Goal: Transaction & Acquisition: Purchase product/service

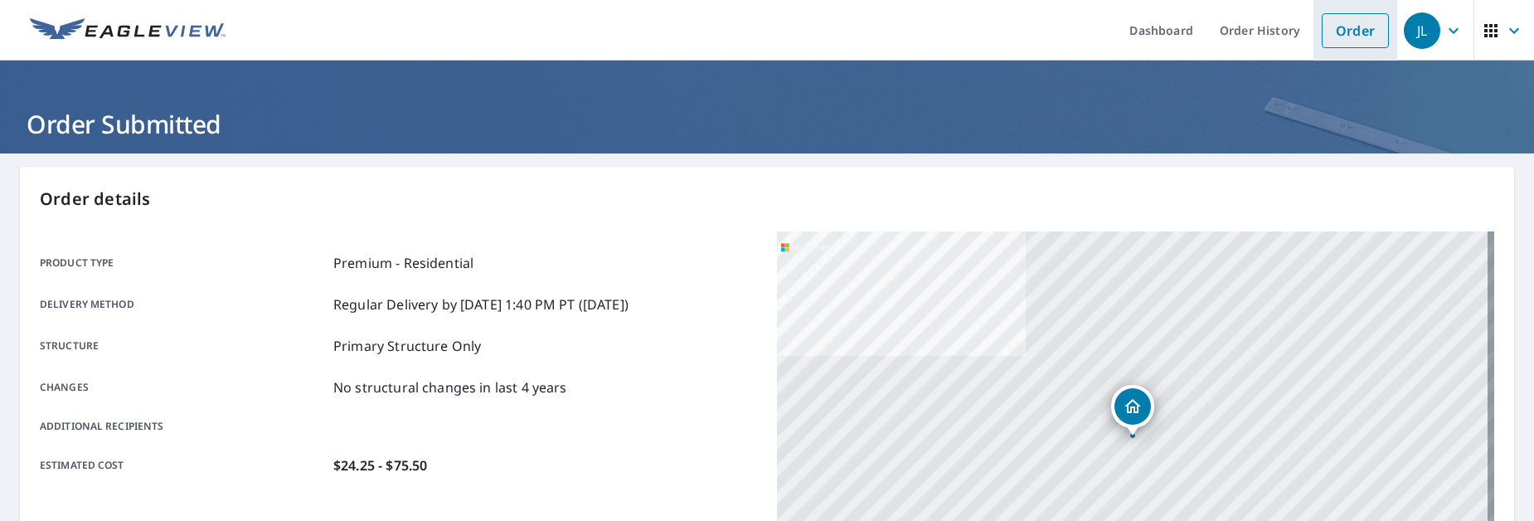
click at [1330, 34] on link "Order" at bounding box center [1355, 30] width 67 height 35
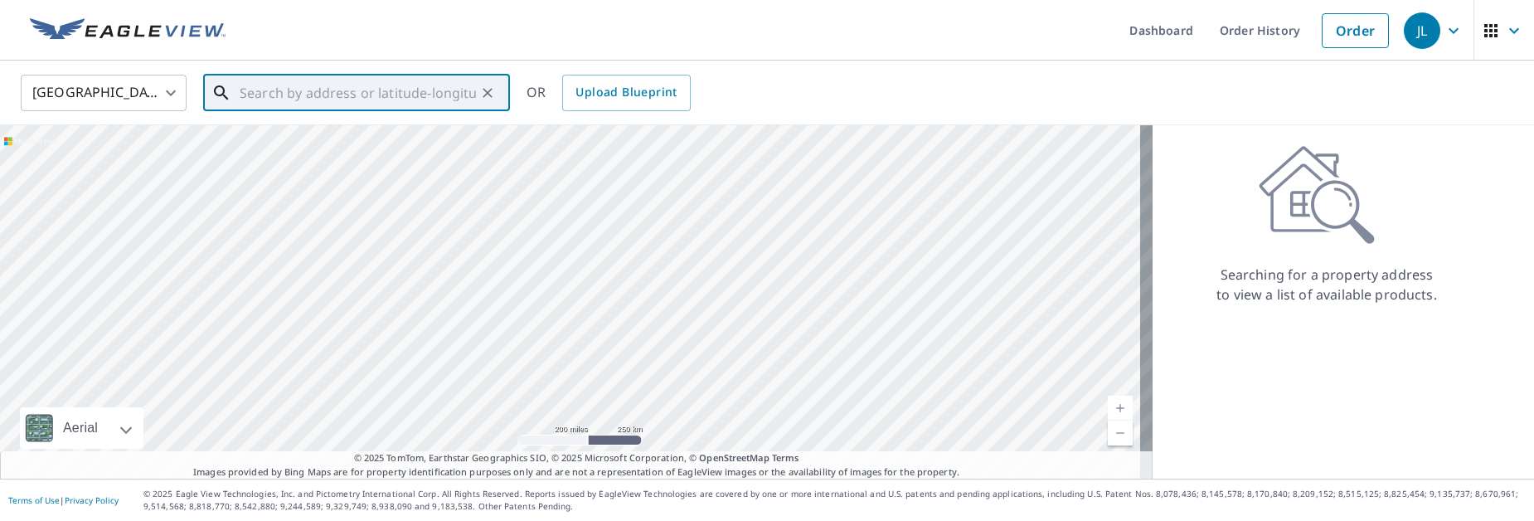
click at [336, 96] on input "text" at bounding box center [358, 93] width 236 height 46
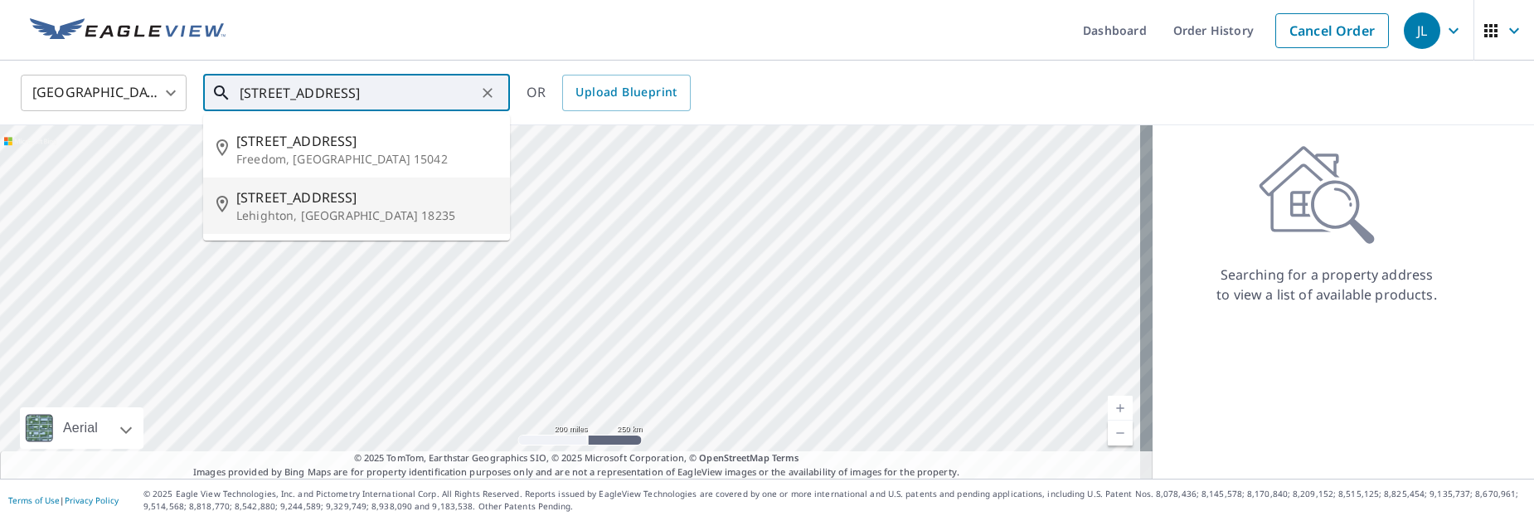
click at [352, 207] on p "Lehighton, [GEOGRAPHIC_DATA] 18235" at bounding box center [366, 215] width 260 height 17
type input "[STREET_ADDRESS]"
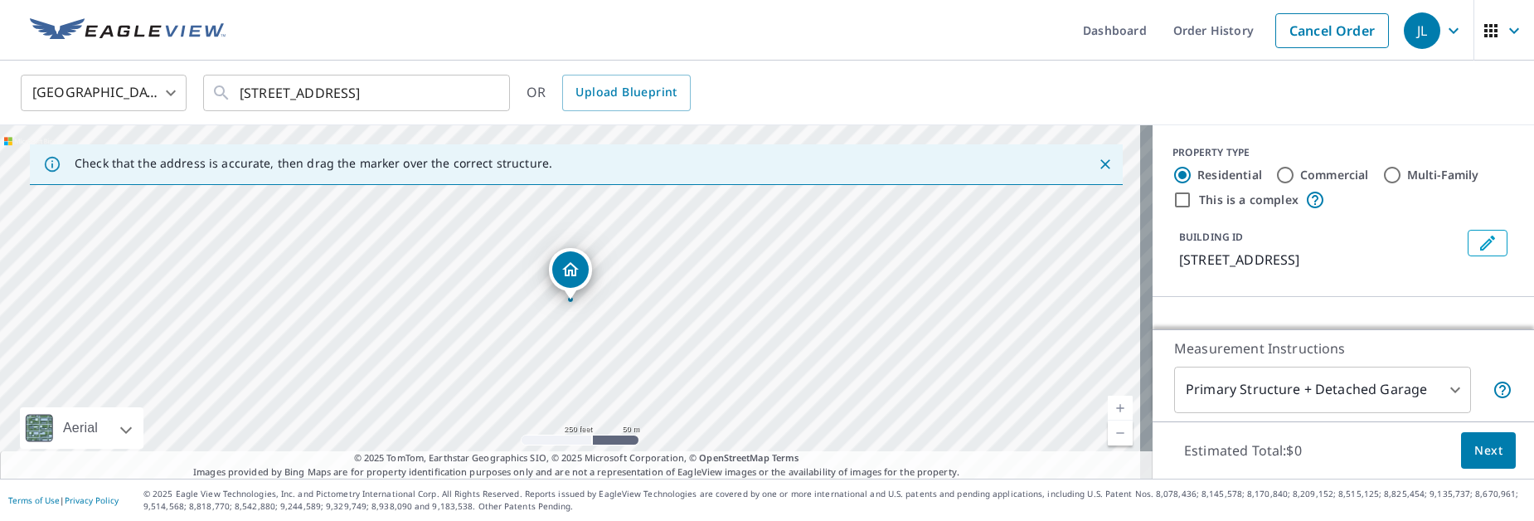
click at [1448, 387] on body "JL JL Dashboard Order History Cancel Order JL [GEOGRAPHIC_DATA] [GEOGRAPHIC_DAT…" at bounding box center [767, 260] width 1534 height 521
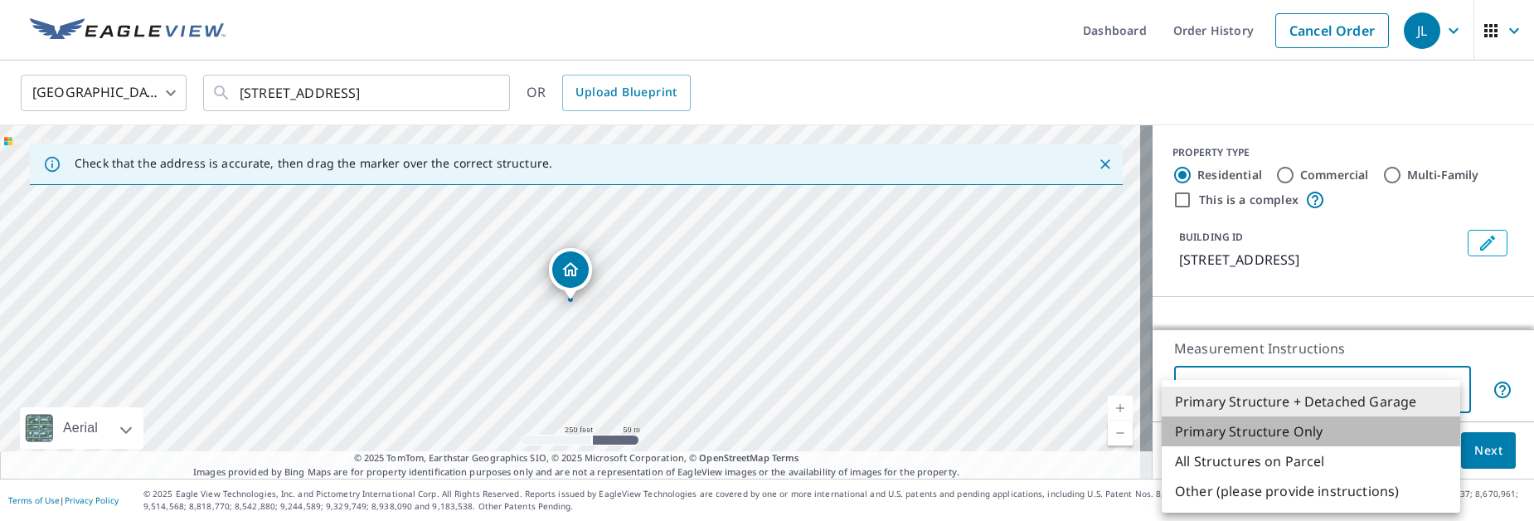
click at [1309, 424] on li "Primary Structure Only" at bounding box center [1311, 431] width 298 height 30
type input "2"
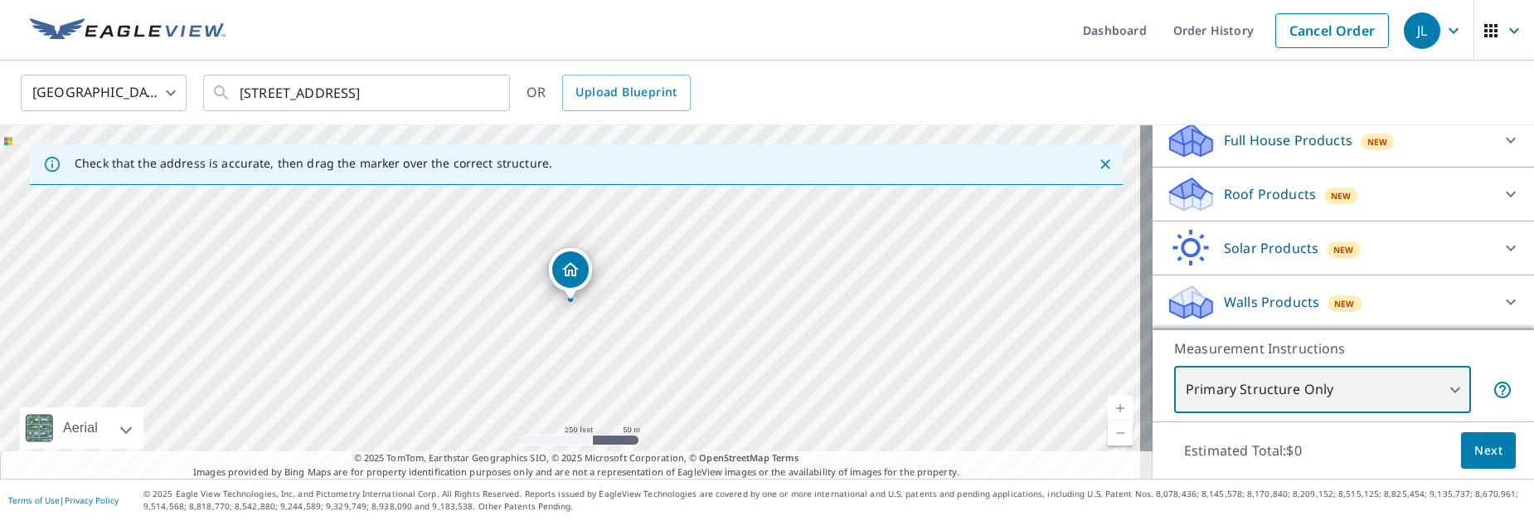
scroll to position [174, 0]
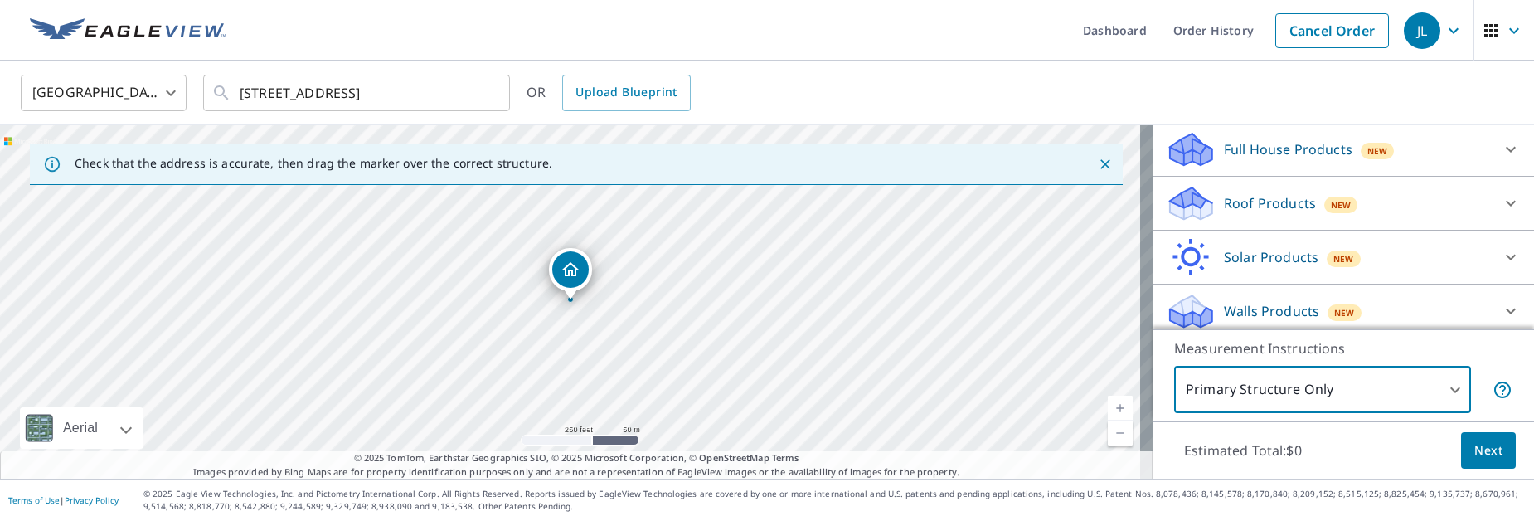
click at [1244, 197] on p "Roof Products" at bounding box center [1270, 203] width 92 height 20
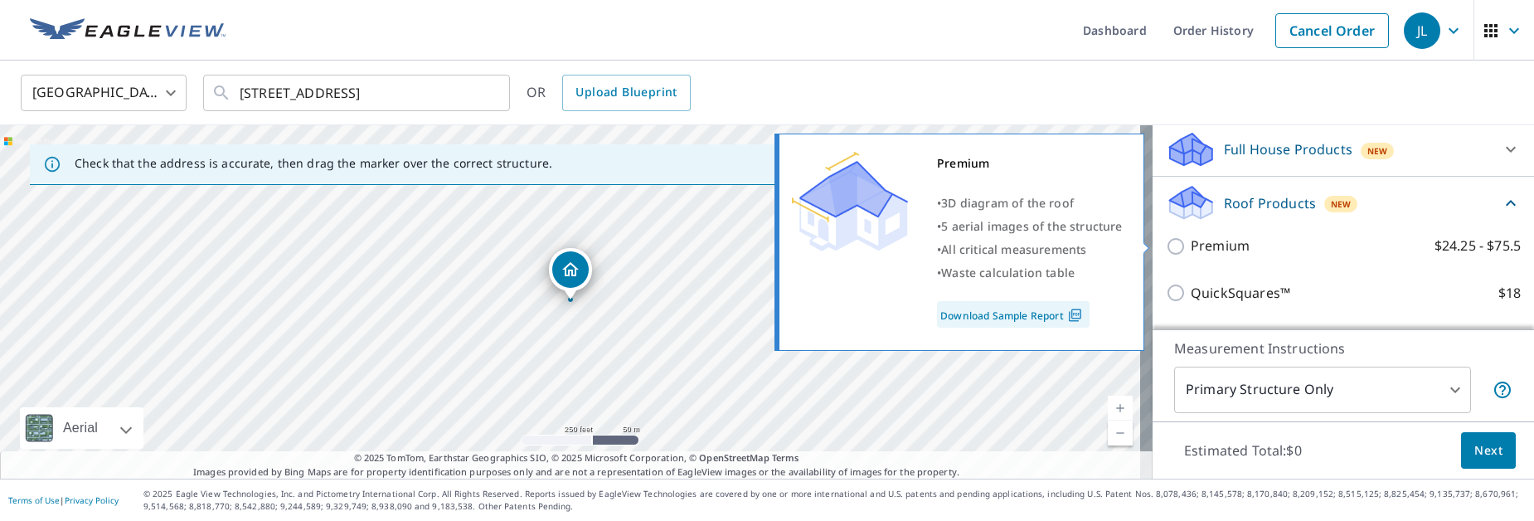
click at [1191, 239] on p "Premium" at bounding box center [1220, 245] width 59 height 21
click at [1191, 239] on input "Premium $24.25 - $75.5" at bounding box center [1178, 246] width 25 height 20
checkbox input "true"
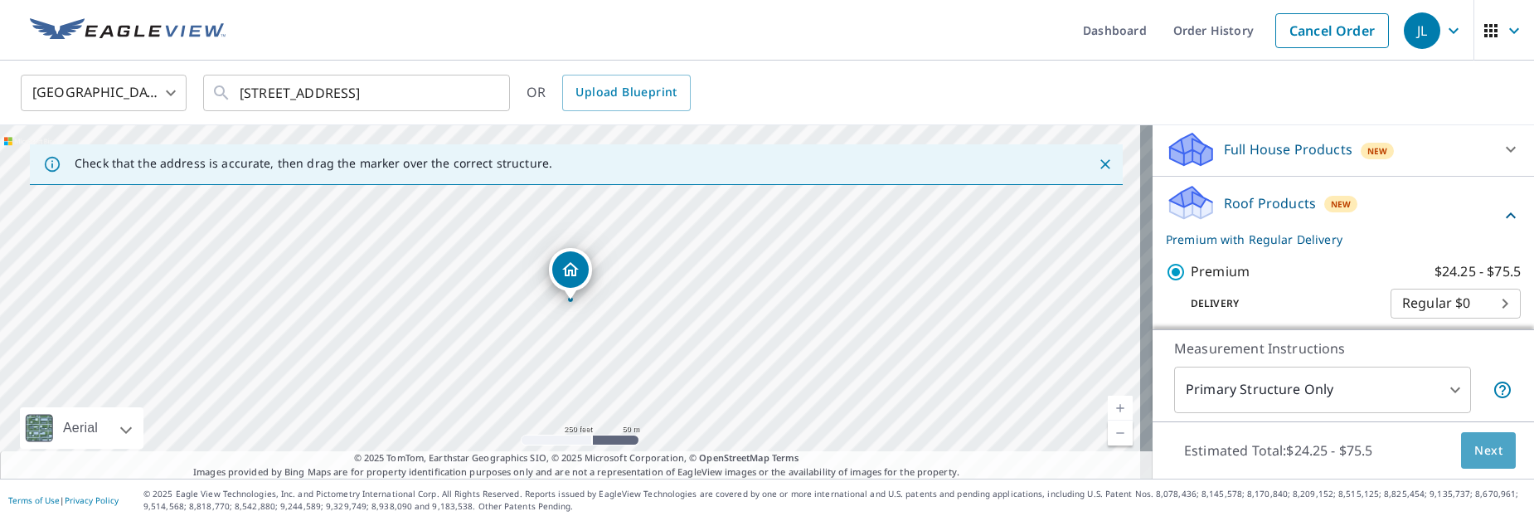
click at [1481, 449] on span "Next" at bounding box center [1488, 450] width 28 height 21
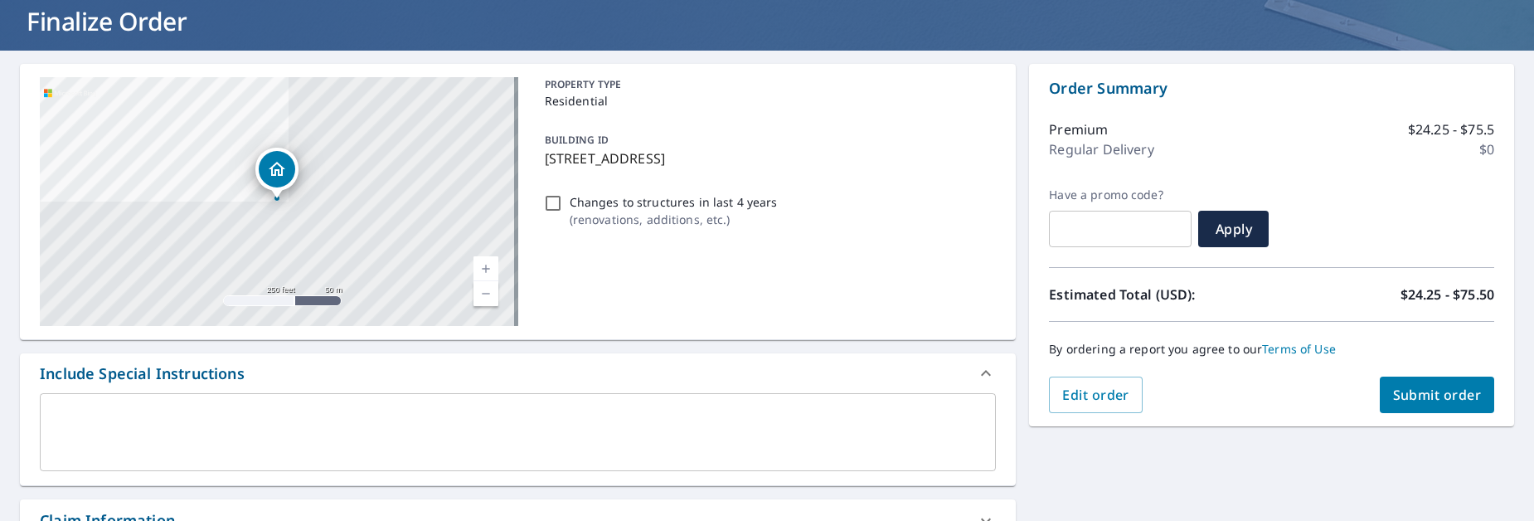
scroll to position [83, 0]
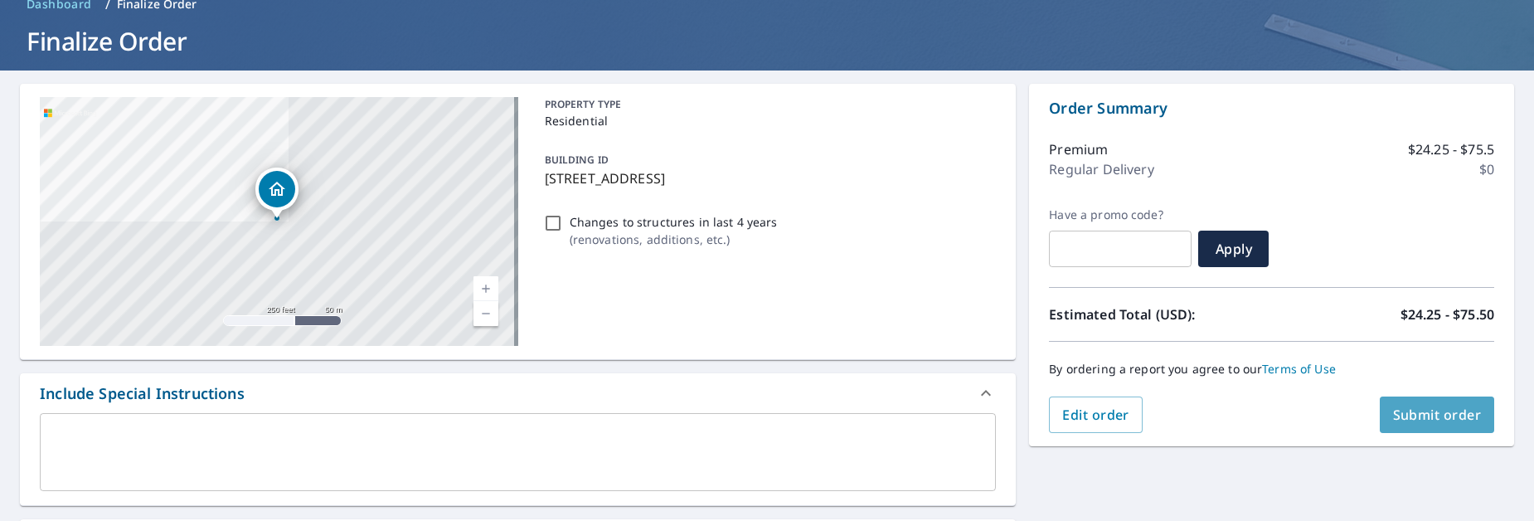
click at [1402, 406] on span "Submit order" at bounding box center [1437, 414] width 89 height 18
checkbox input "true"
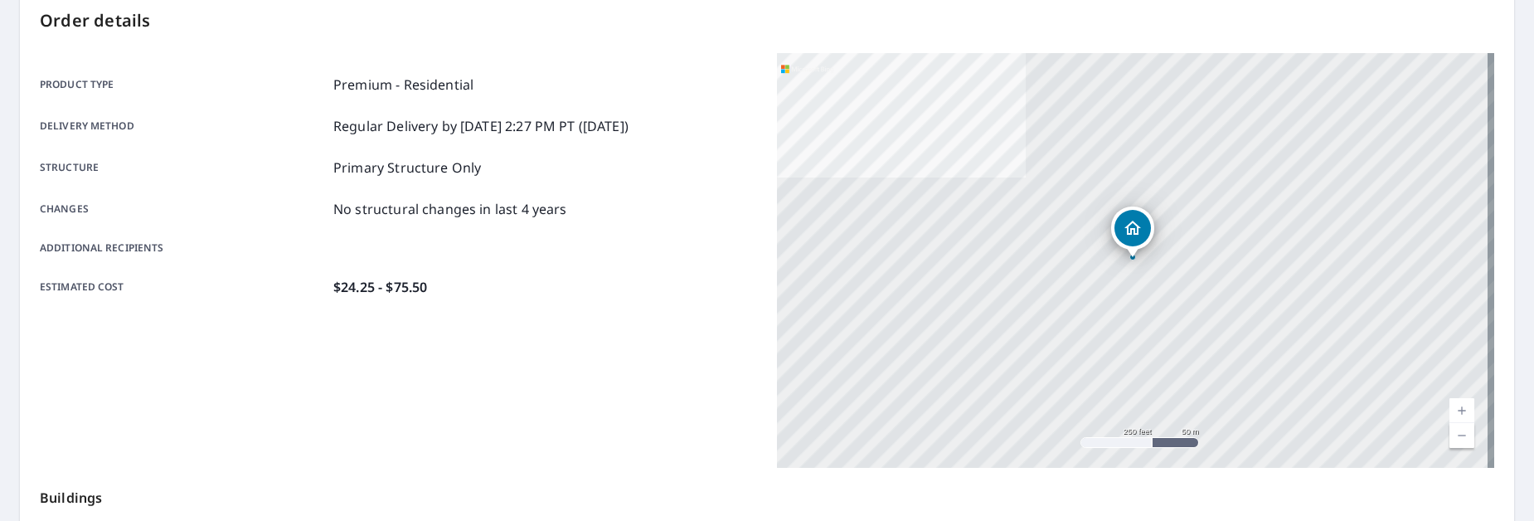
scroll to position [120, 0]
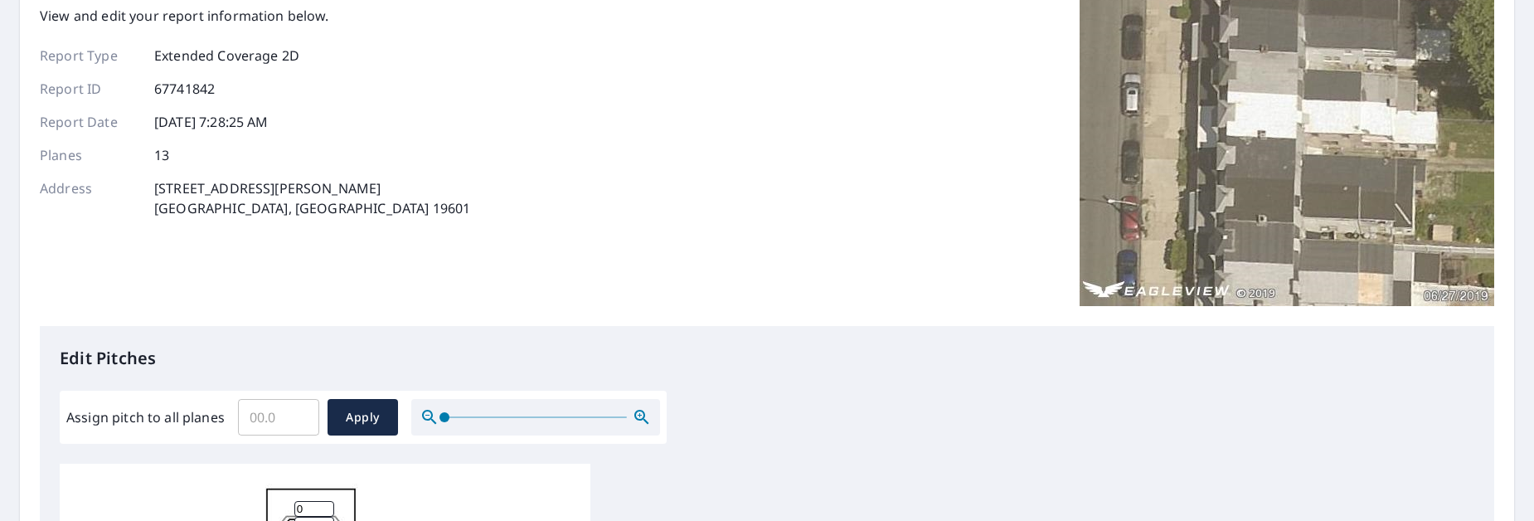
scroll to position [497, 0]
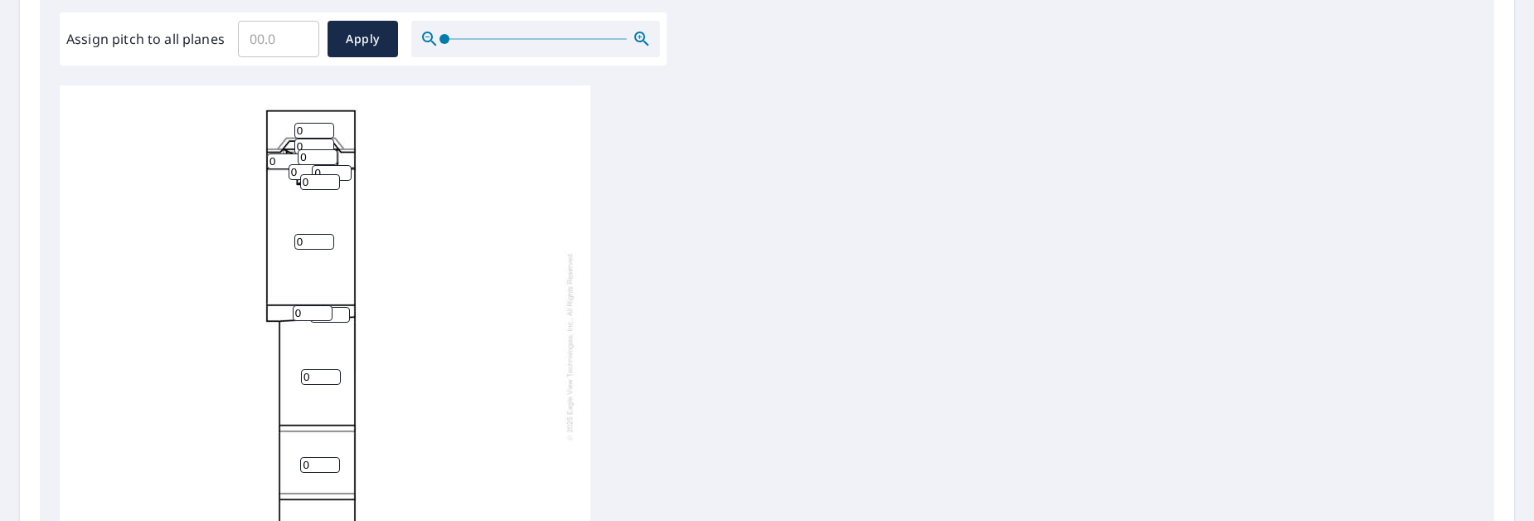
click at [306, 241] on input "0" at bounding box center [314, 242] width 40 height 16
type input "1"
click at [321, 308] on input "1" at bounding box center [313, 313] width 40 height 16
type input "1"
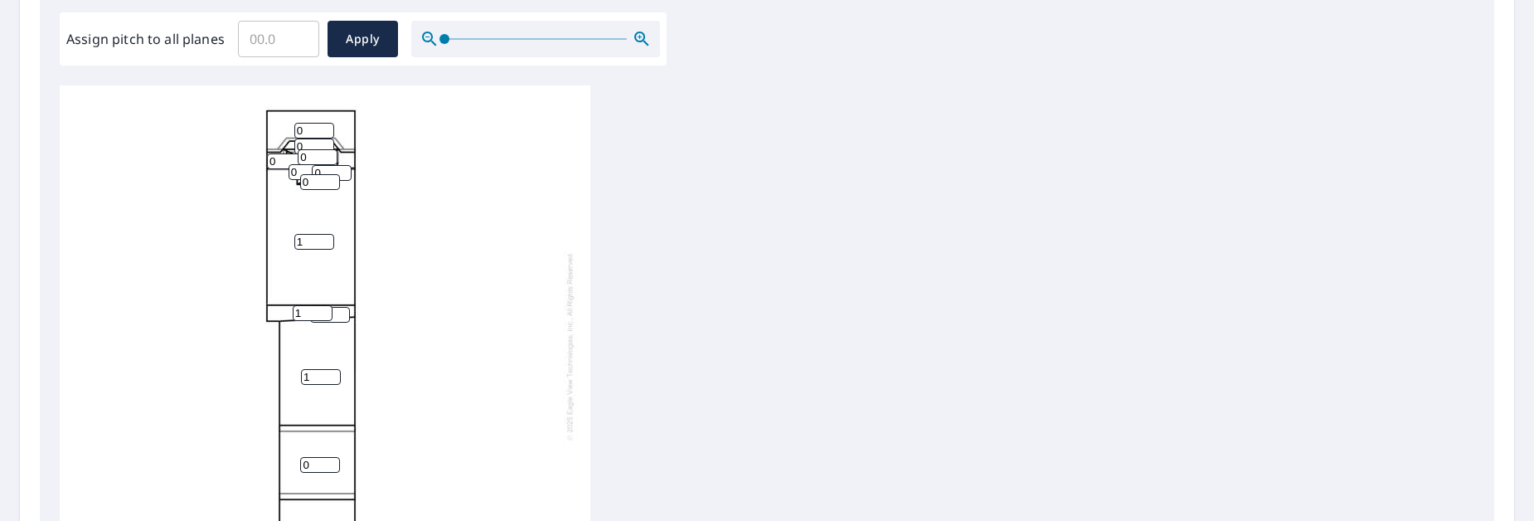
click at [328, 371] on input "1" at bounding box center [321, 377] width 40 height 16
type input "1"
click at [333, 459] on input "1" at bounding box center [320, 465] width 40 height 16
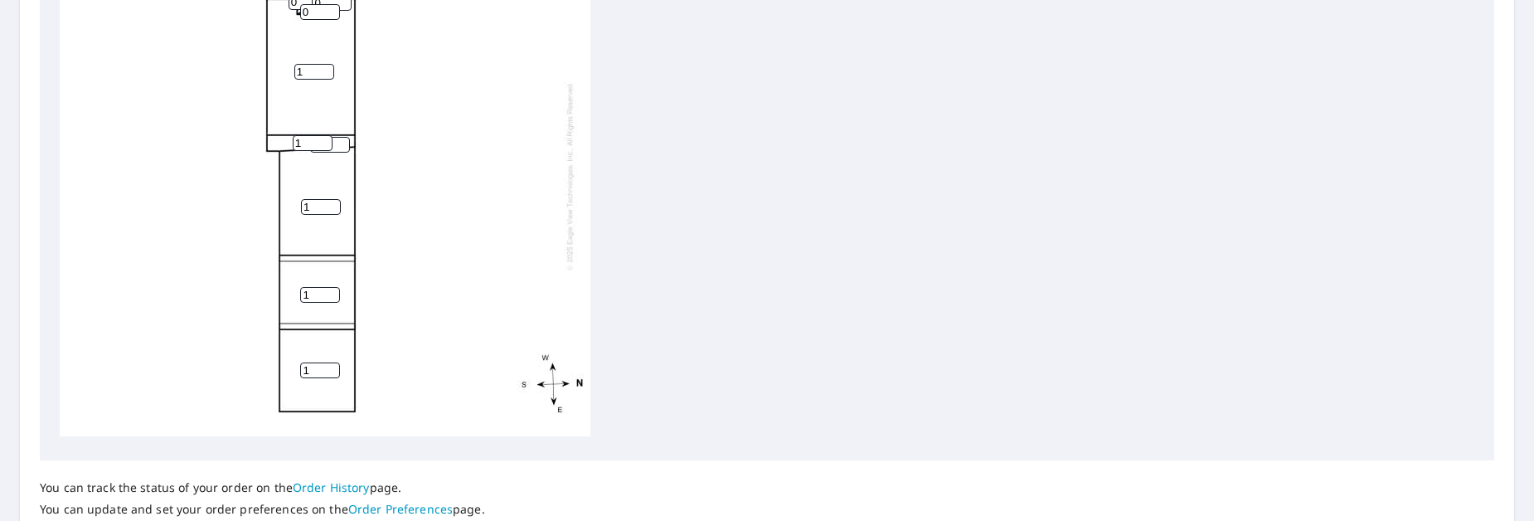
type input "1"
click at [332, 362] on input "1" at bounding box center [320, 370] width 40 height 16
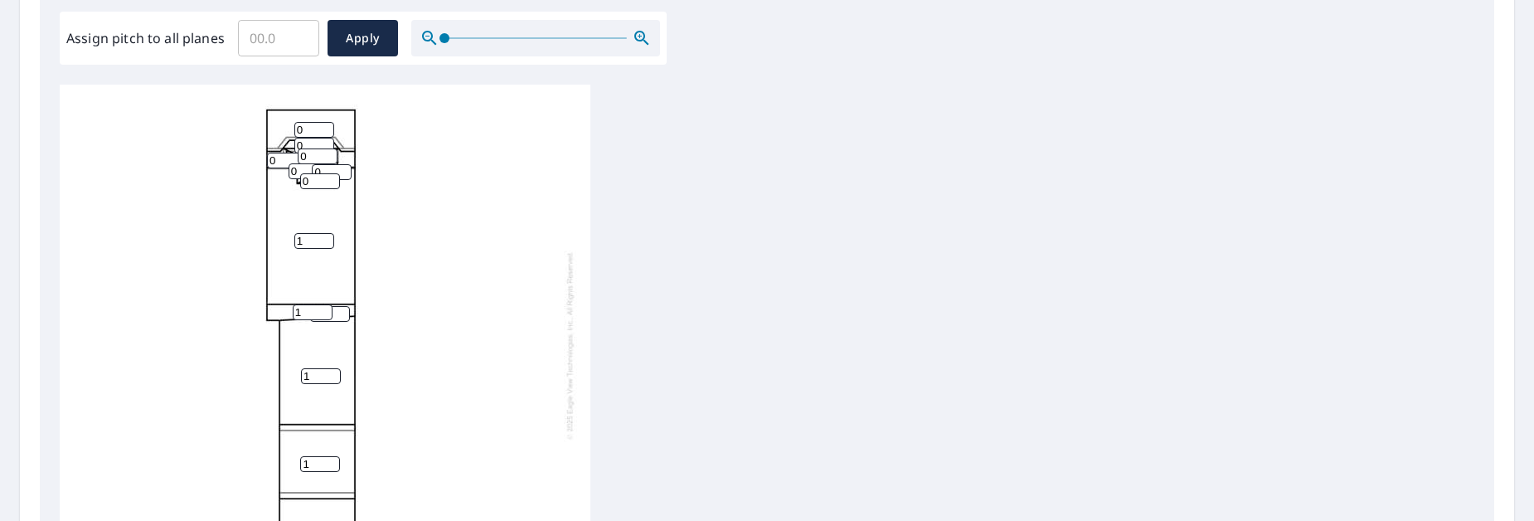
scroll to position [415, 0]
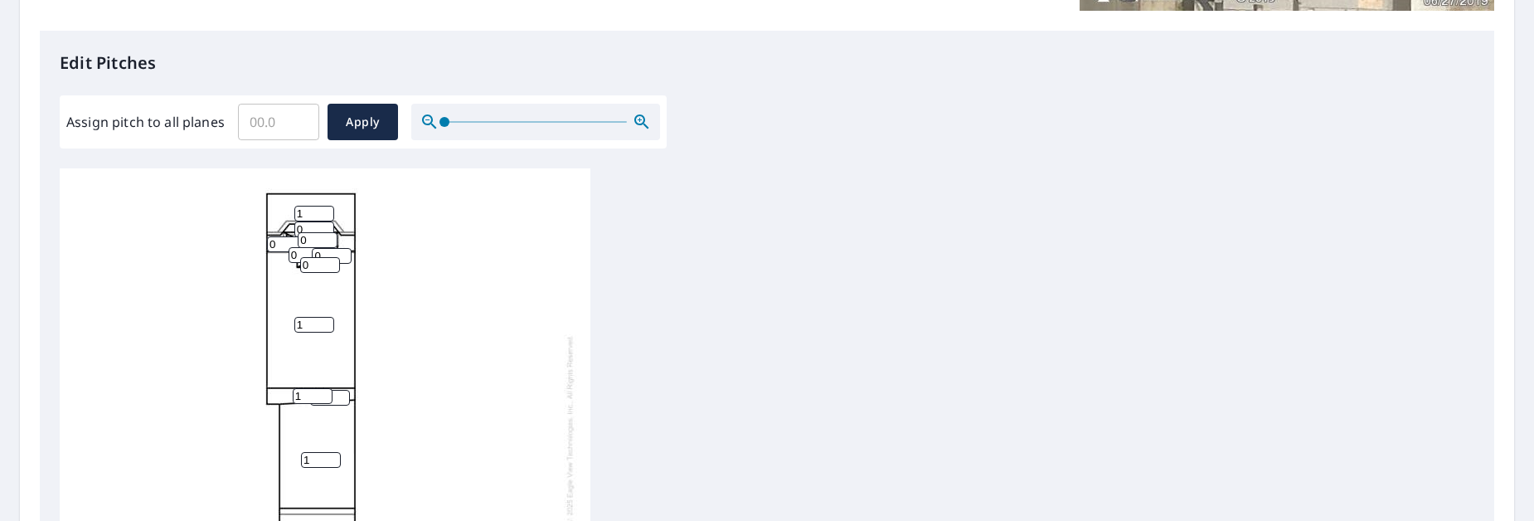
click at [326, 210] on input "1" at bounding box center [314, 214] width 40 height 16
click at [326, 210] on input "2" at bounding box center [314, 214] width 40 height 16
type input "3"
click at [326, 210] on input "3" at bounding box center [314, 214] width 40 height 16
click at [326, 224] on input "1" at bounding box center [314, 229] width 40 height 16
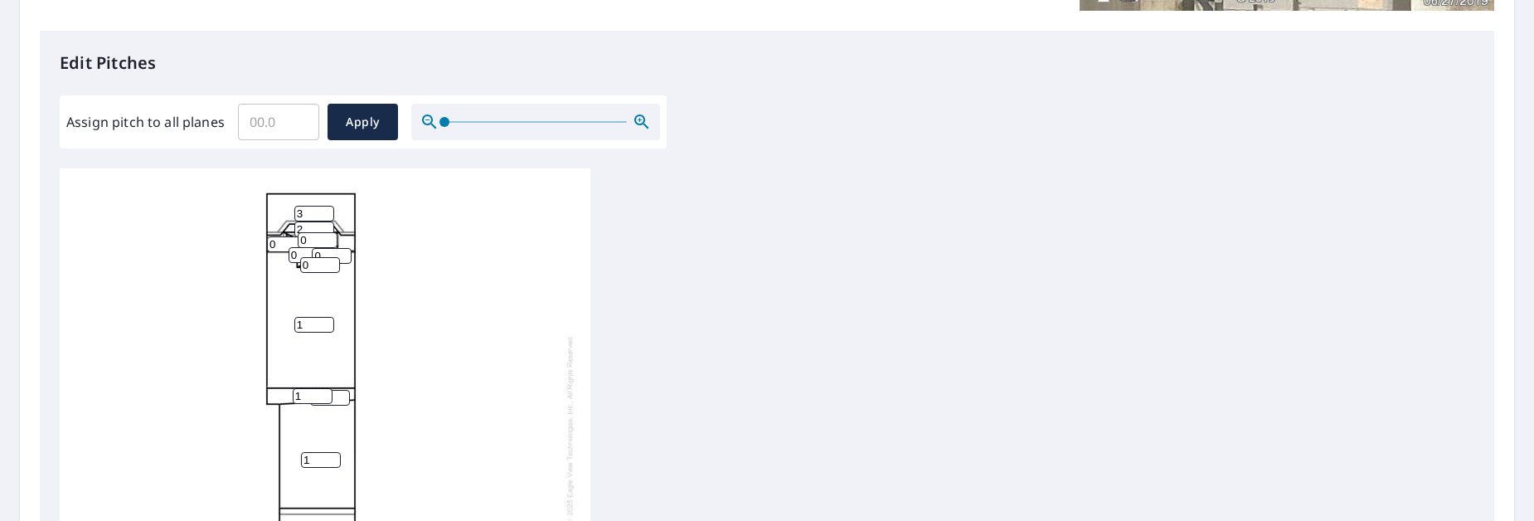
click at [326, 224] on input "2" at bounding box center [314, 229] width 40 height 16
type input "3"
click at [326, 224] on input "3" at bounding box center [314, 229] width 40 height 16
click at [327, 239] on input "1" at bounding box center [318, 240] width 40 height 16
click at [327, 239] on input "2" at bounding box center [318, 240] width 40 height 16
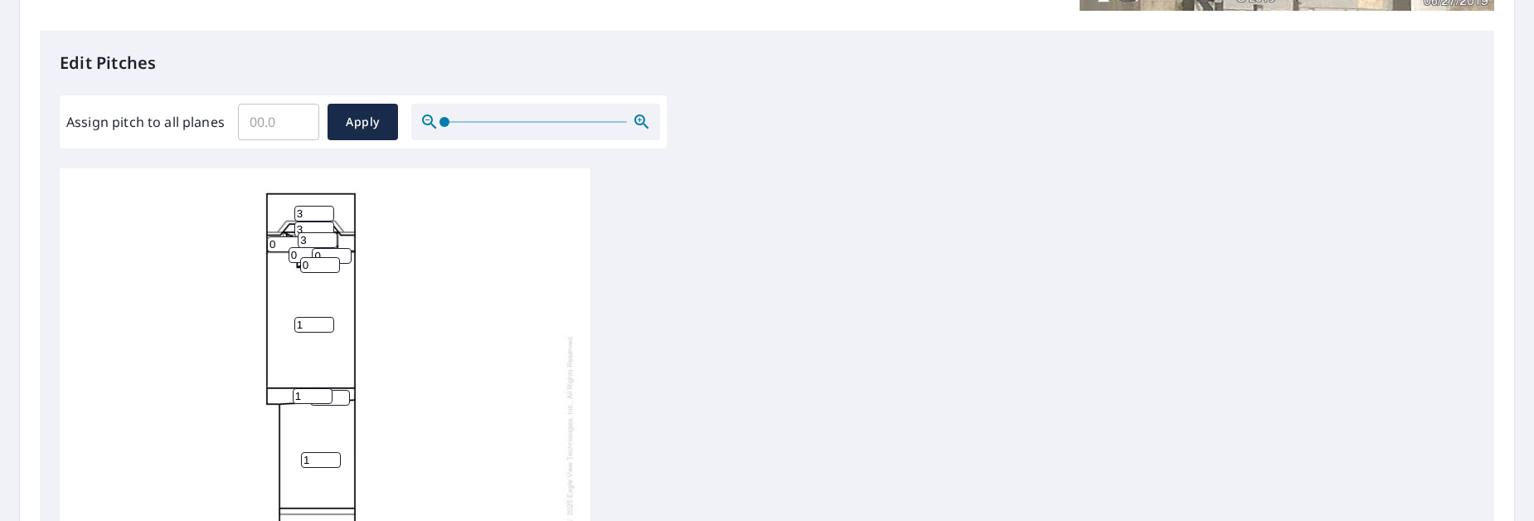
type input "3"
click at [327, 239] on input "3" at bounding box center [318, 240] width 40 height 16
click at [340, 251] on input "1" at bounding box center [332, 256] width 40 height 16
click at [340, 251] on input "2" at bounding box center [332, 256] width 40 height 16
type input "3"
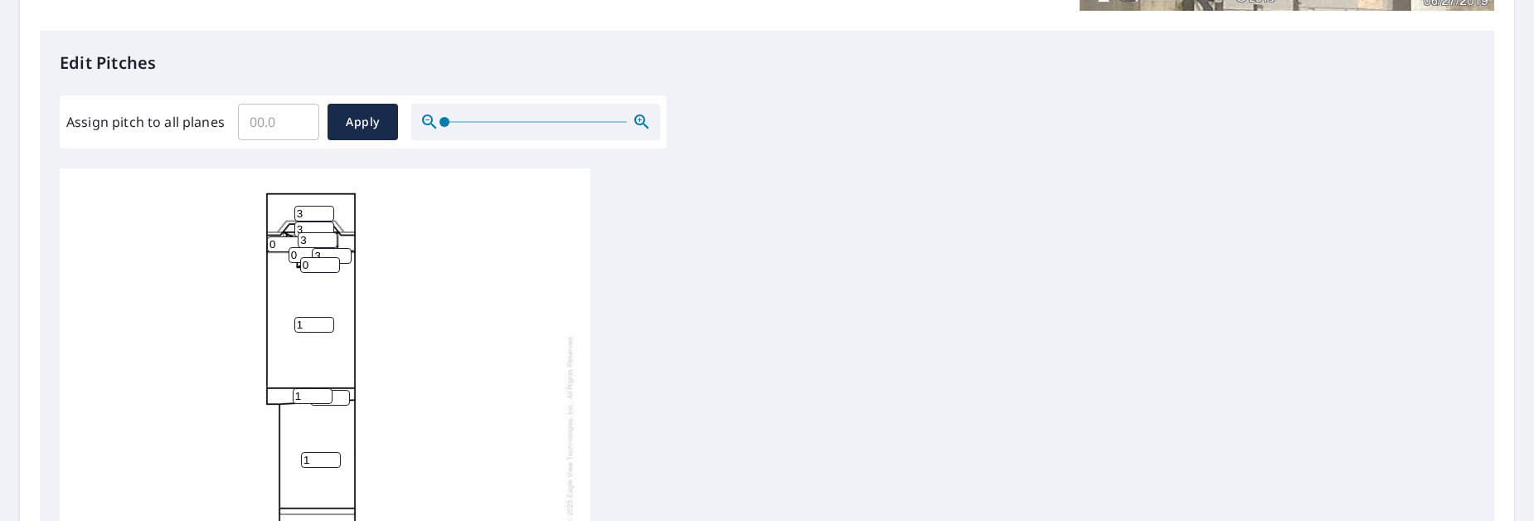
click at [340, 251] on input "3" at bounding box center [332, 256] width 40 height 16
click at [327, 261] on input "1" at bounding box center [320, 265] width 40 height 16
click at [327, 261] on input "2" at bounding box center [320, 265] width 40 height 16
type input "3"
click at [327, 261] on input "3" at bounding box center [320, 265] width 40 height 16
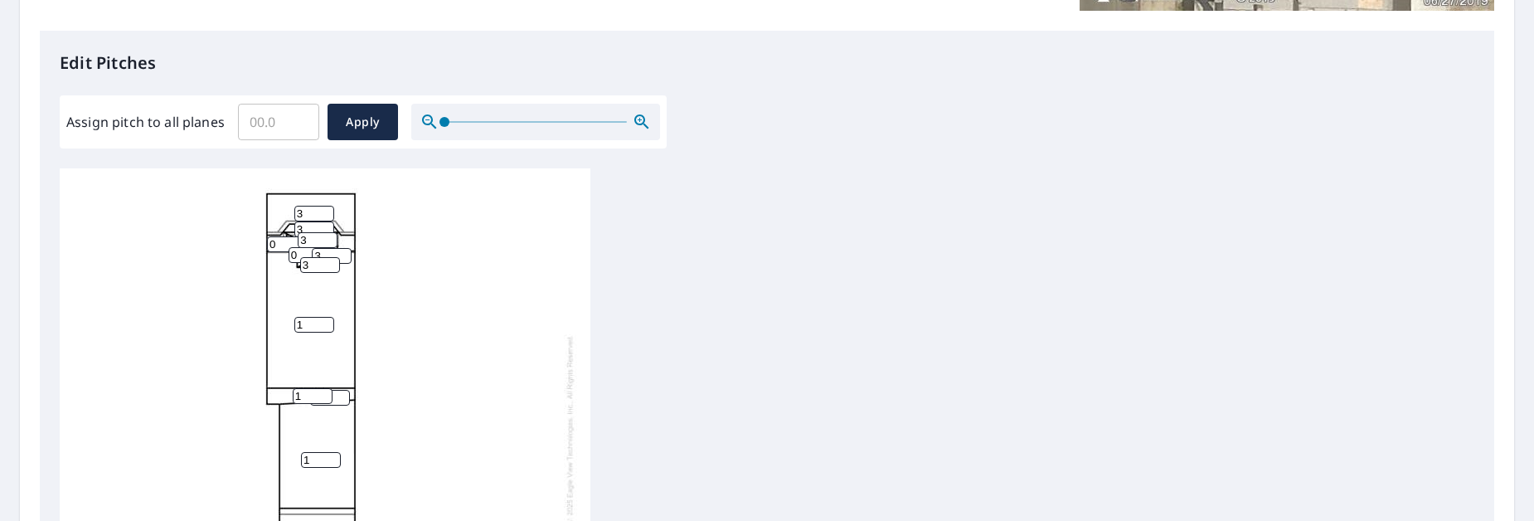
click at [294, 250] on input "0" at bounding box center [309, 255] width 40 height 16
type input "3"
click at [280, 245] on input "0" at bounding box center [287, 244] width 40 height 16
drag, startPoint x: 280, startPoint y: 245, endPoint x: 269, endPoint y: 245, distance: 10.8
click at [269, 245] on input "0" at bounding box center [287, 244] width 40 height 16
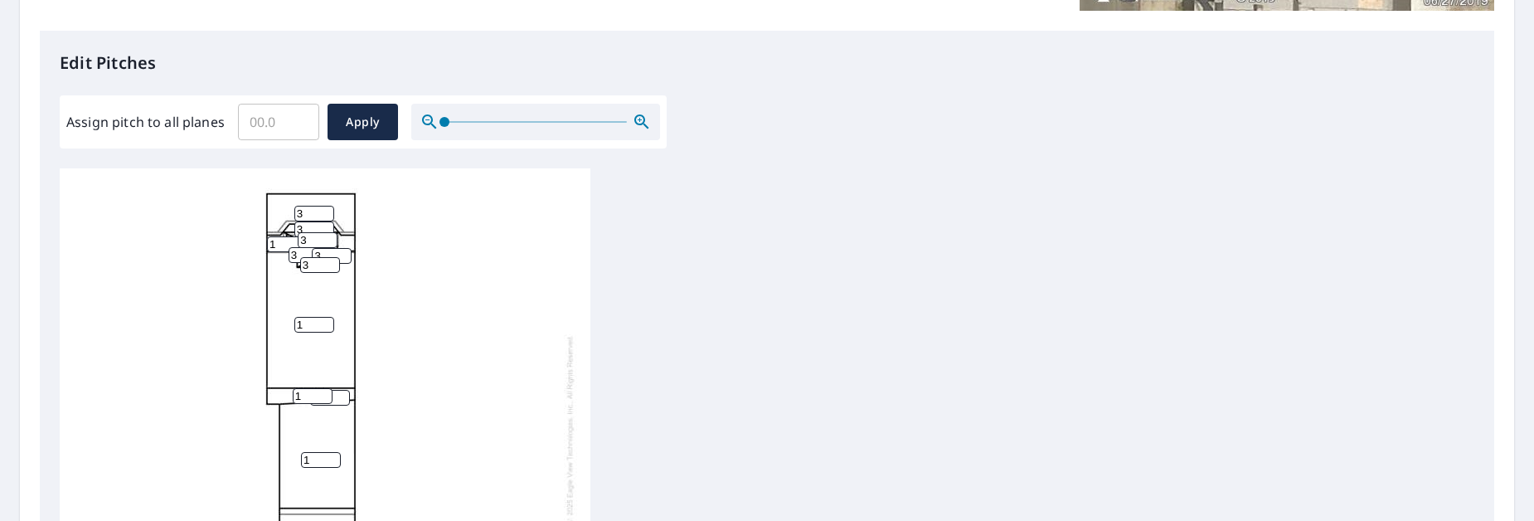
type input "1"
click at [211, 270] on div "1 1 1 1 3 0 1 3 3 3 3 1 3" at bounding box center [325, 428] width 531 height 521
click at [327, 229] on input "2" at bounding box center [314, 229] width 40 height 16
type input "1"
click at [327, 229] on input "1" at bounding box center [314, 229] width 40 height 16
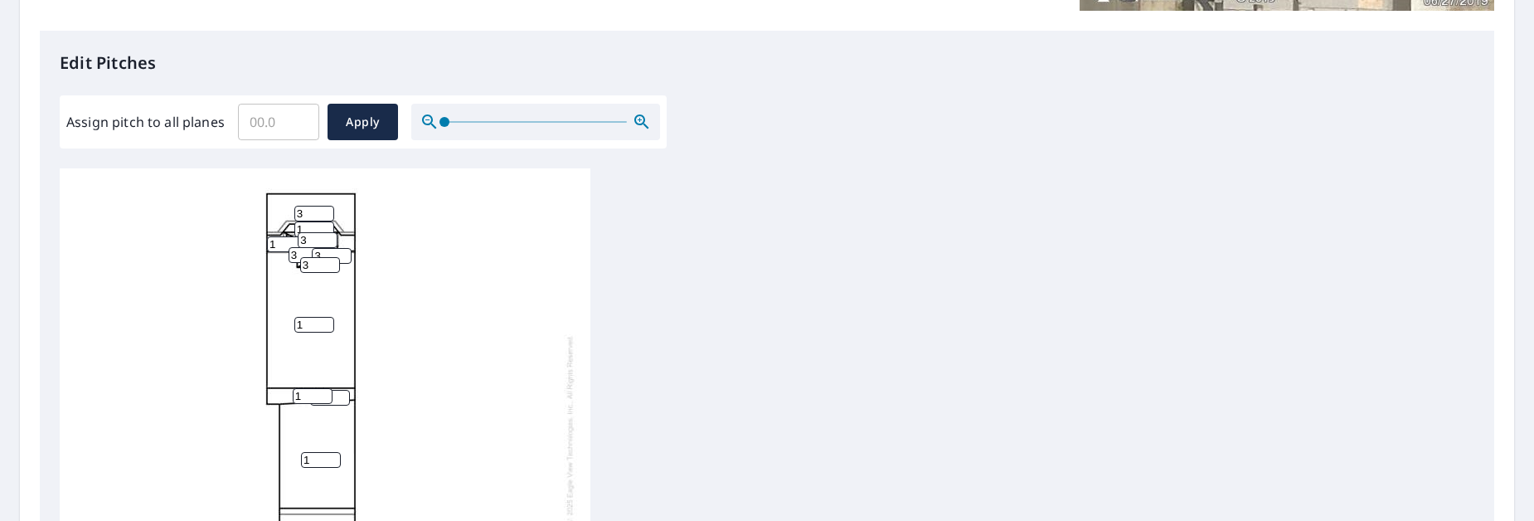
click at [110, 356] on div "1 1 1 1 3 0 1 1 3 3 3 1 3" at bounding box center [325, 428] width 531 height 521
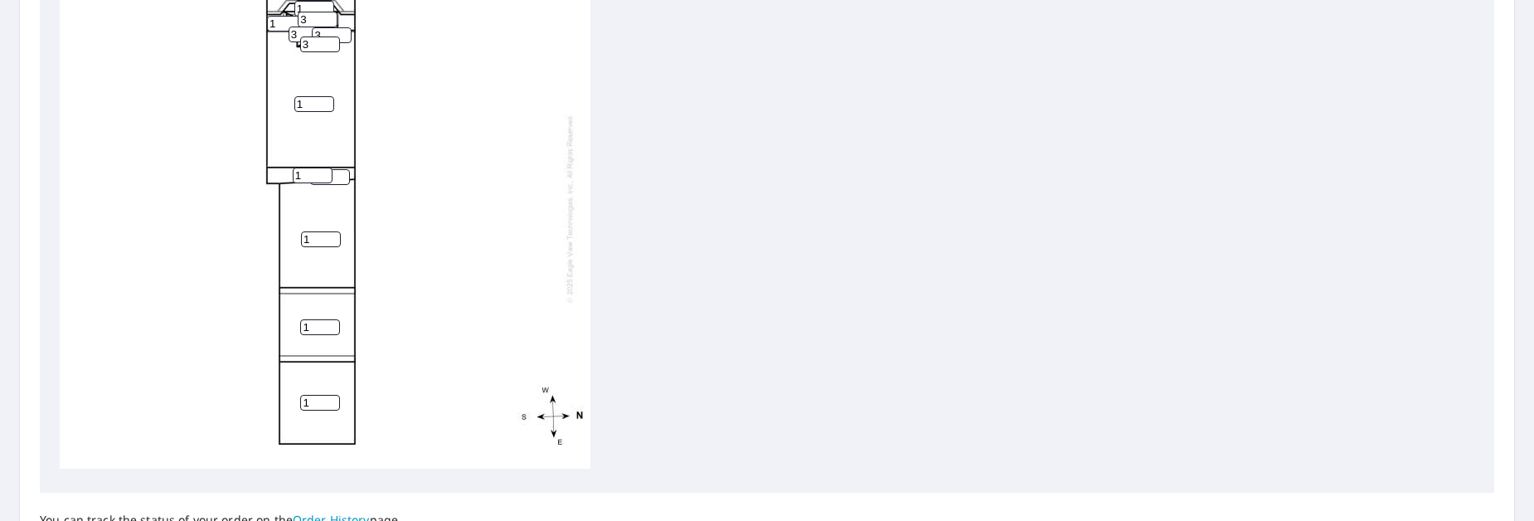
scroll to position [746, 0]
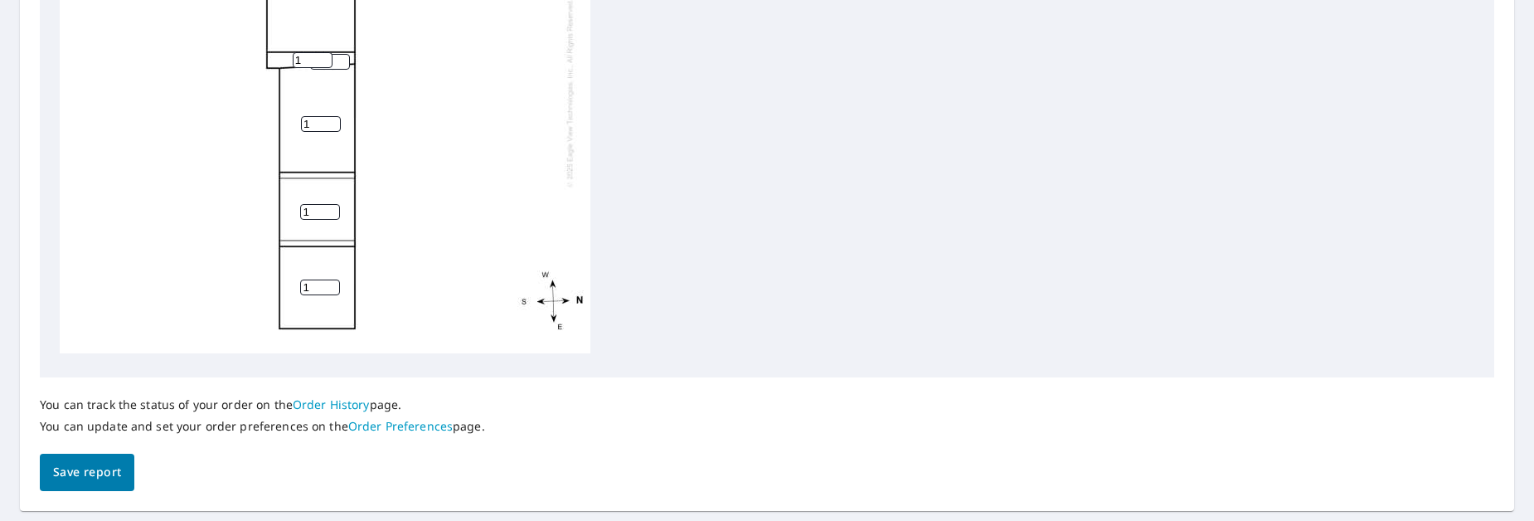
click at [92, 464] on span "Save report" at bounding box center [87, 472] width 68 height 21
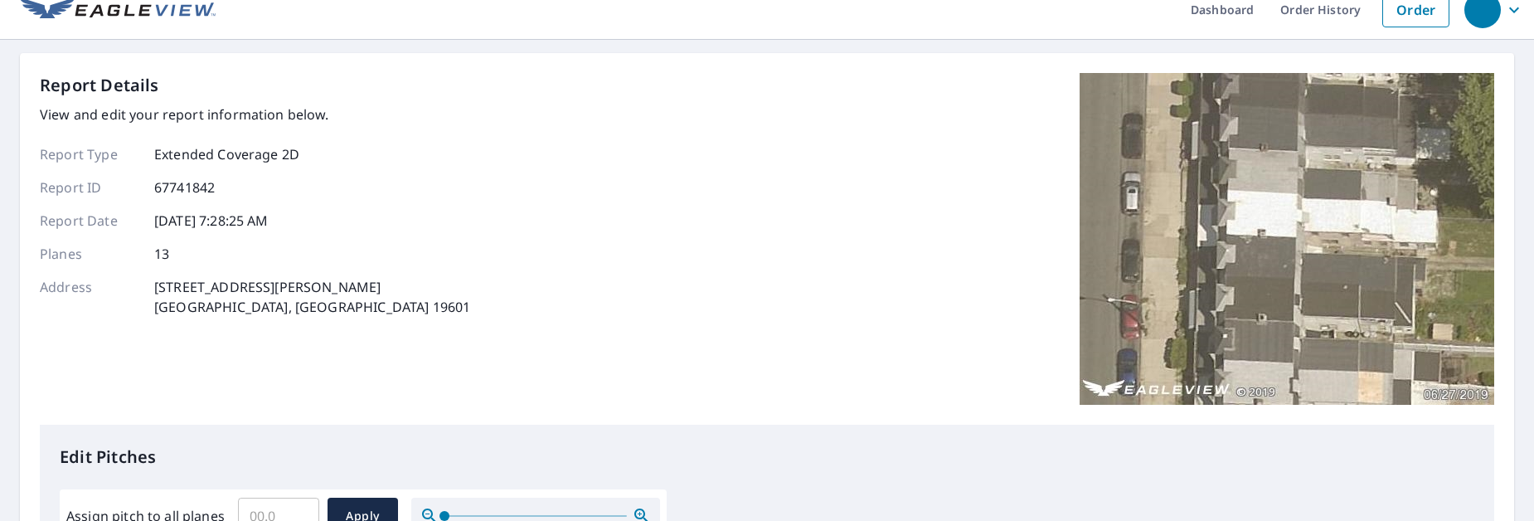
scroll to position [0, 0]
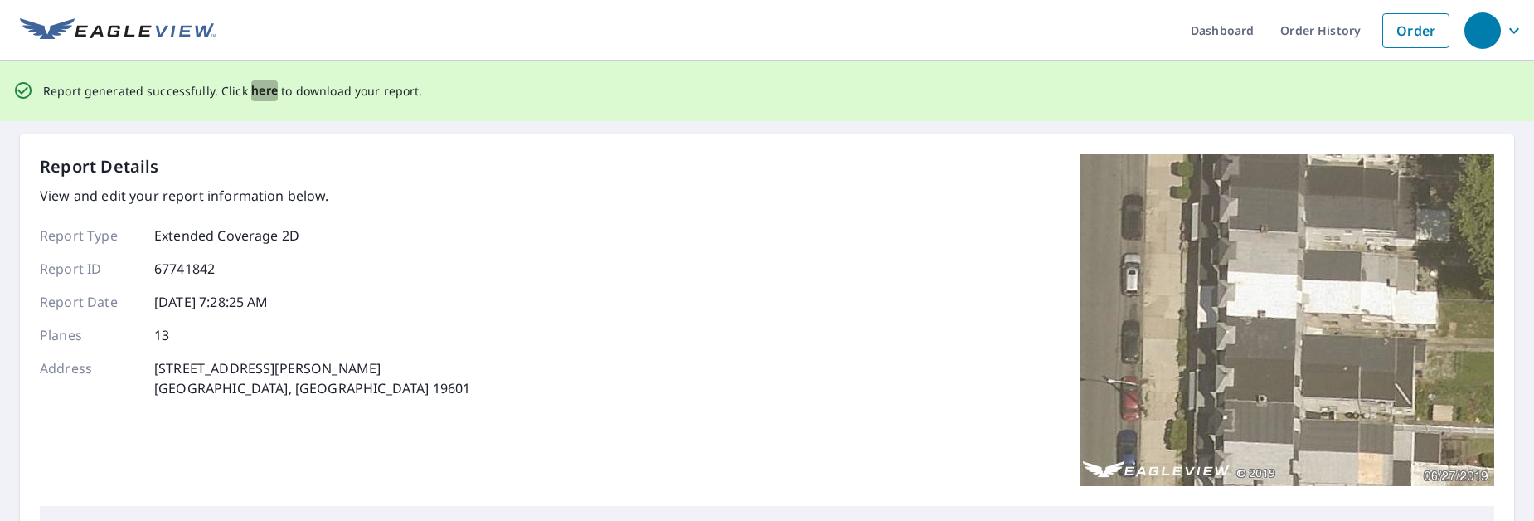
click at [264, 91] on span "here" at bounding box center [264, 90] width 27 height 21
